Goal: Information Seeking & Learning: Learn about a topic

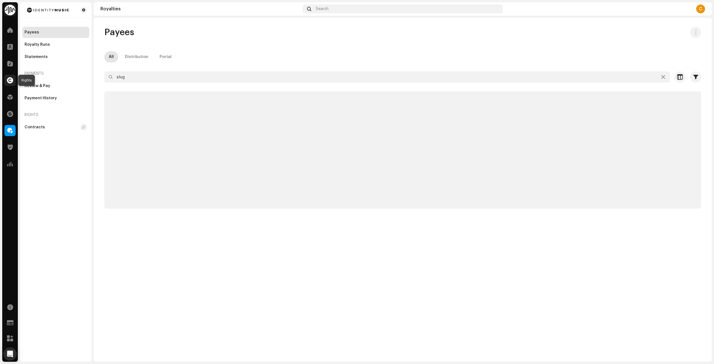
click at [8, 81] on span at bounding box center [10, 80] width 6 height 4
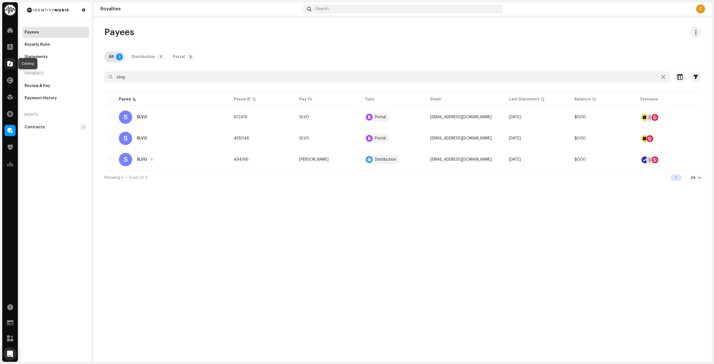
click at [10, 62] on span at bounding box center [10, 63] width 6 height 4
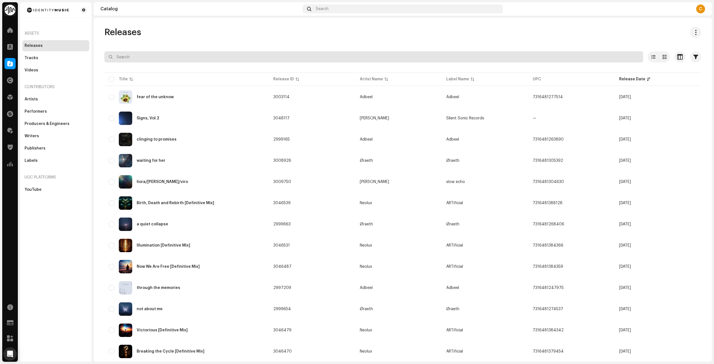
click at [188, 61] on input "text" at bounding box center [373, 56] width 539 height 11
click at [150, 59] on input "text" at bounding box center [373, 56] width 539 height 11
type input "taka"
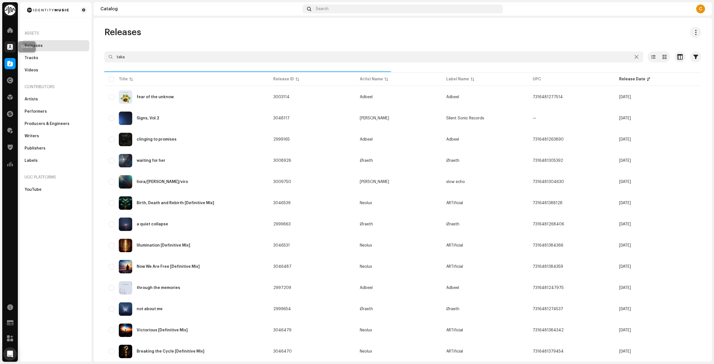
click at [10, 45] on span at bounding box center [10, 47] width 6 height 4
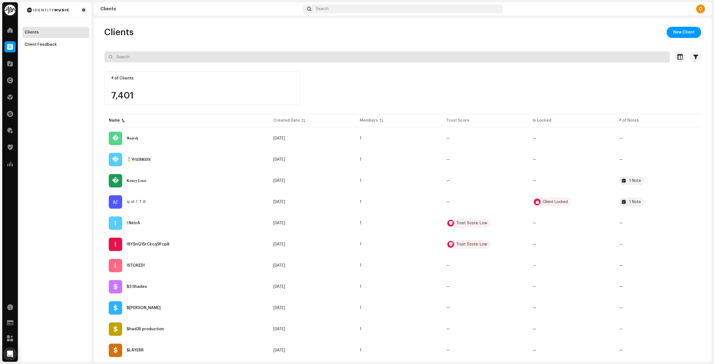
click at [140, 57] on input "text" at bounding box center [386, 56] width 565 height 11
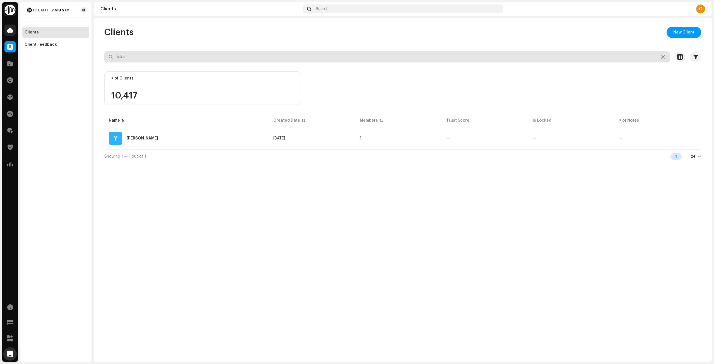
type input "taka"
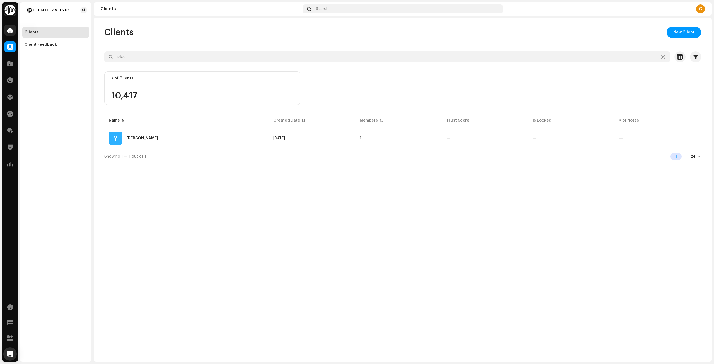
click at [6, 29] on div at bounding box center [9, 30] width 11 height 11
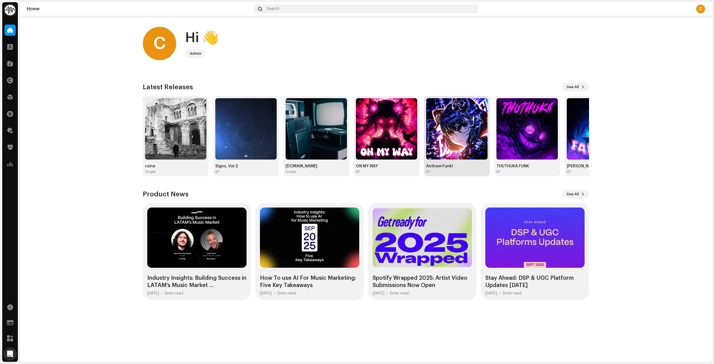
click at [434, 142] on img at bounding box center [456, 128] width 61 height 61
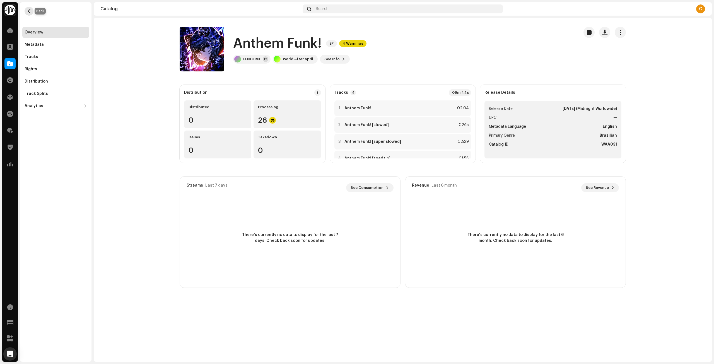
click at [33, 11] on button "button" at bounding box center [29, 11] width 9 height 9
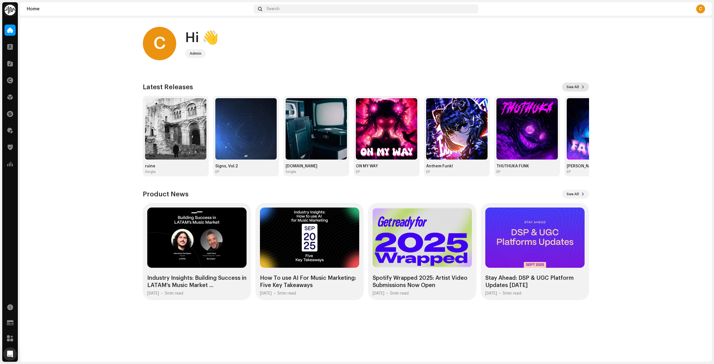
click at [582, 89] on span at bounding box center [582, 87] width 3 height 4
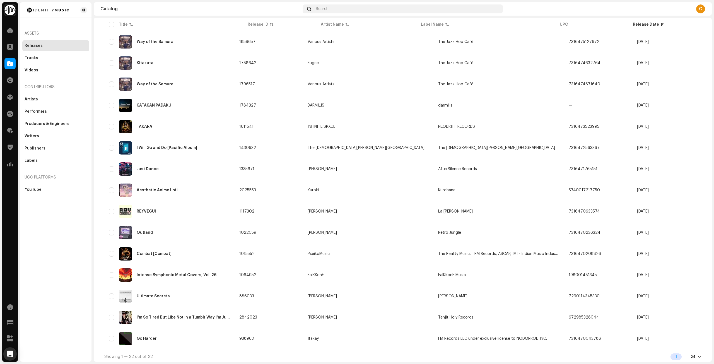
scroll to position [206, 0]
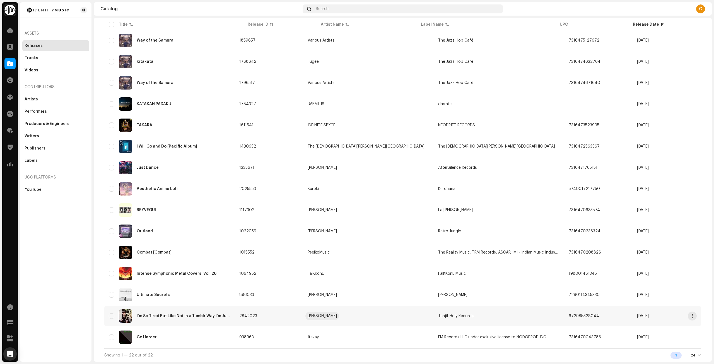
click at [337, 316] on div "[PERSON_NAME]" at bounding box center [321, 316] width 29 height 4
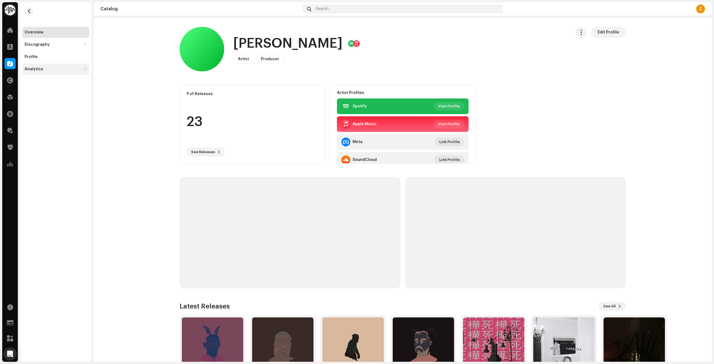
click at [46, 72] on div "Analytics" at bounding box center [55, 69] width 67 height 11
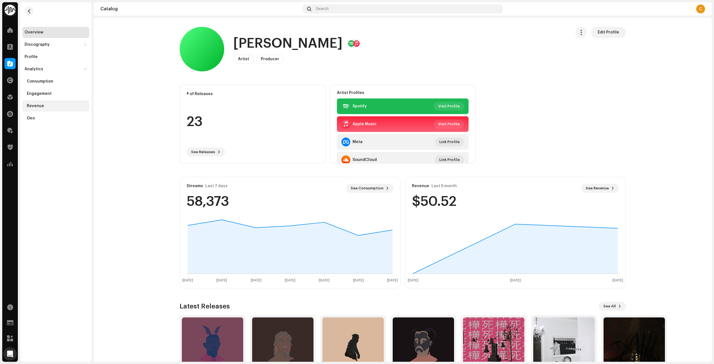
click at [40, 108] on div "Revenue" at bounding box center [55, 105] width 67 height 11
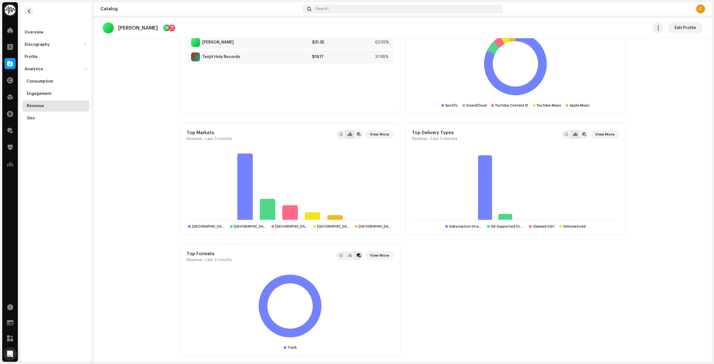
scroll to position [360, 0]
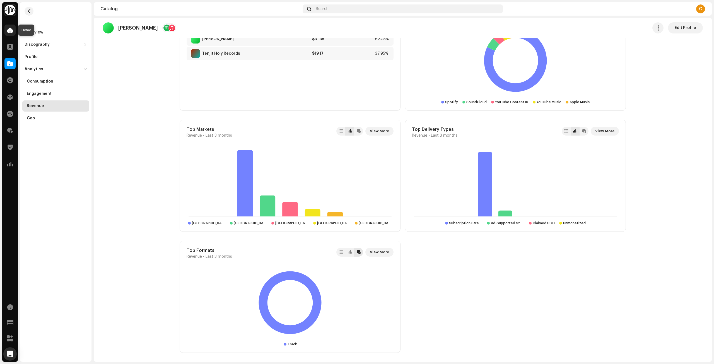
click at [11, 28] on span at bounding box center [10, 30] width 6 height 4
